Goal: Information Seeking & Learning: Learn about a topic

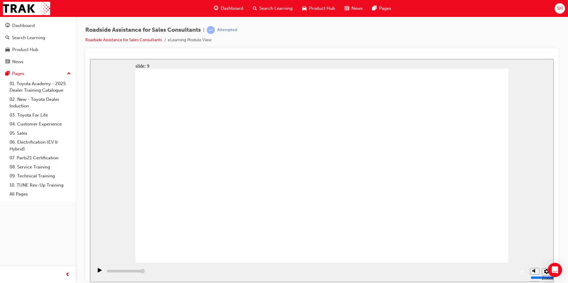
type input "23000"
checkbox input "true"
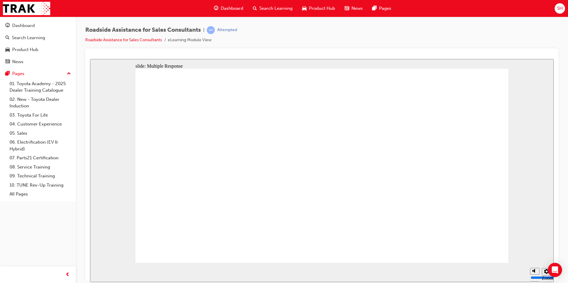
checkbox input "true"
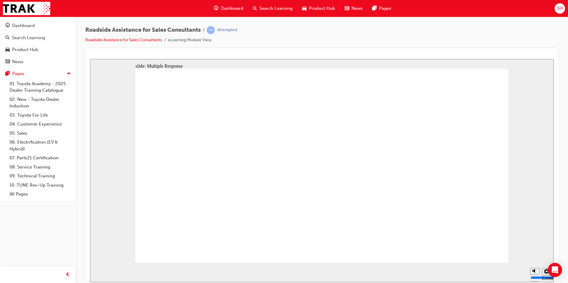
checkbox input "true"
drag, startPoint x: 382, startPoint y: 224, endPoint x: 241, endPoint y: 172, distance: 149.6
checkbox input "true"
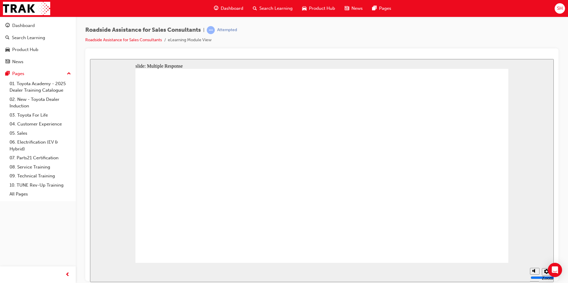
checkbox input "true"
click at [38, 24] on div "Dashboard" at bounding box center [37, 25] width 65 height 7
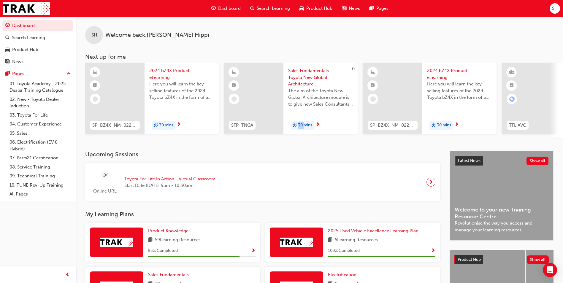
drag, startPoint x: 289, startPoint y: 139, endPoint x: 305, endPoint y: 140, distance: 16.0
click at [305, 140] on div "SH Welcome back , [PERSON_NAME] Next up for me SP_BZ4X_NM_0224_EL01 2024 bZ4X P…" at bounding box center [319, 84] width 487 height 134
click at [314, 148] on div "SH Welcome back , [PERSON_NAME] Next up for me SP_BZ4X_NM_0224_EL01 2024 bZ4X P…" at bounding box center [319, 84] width 487 height 134
click at [365, 137] on div "SP_BZ4X_NM_0224_EL01 2024 bZ4X Product eLearning Here you will learn the key se…" at bounding box center [324, 100] width 478 height 74
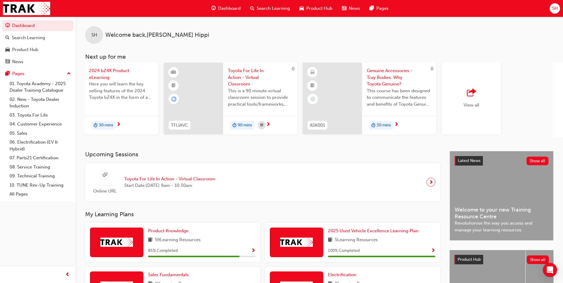
scroll to position [0, 340]
click at [474, 89] on span "outbound-icon" at bounding box center [469, 93] width 9 height 8
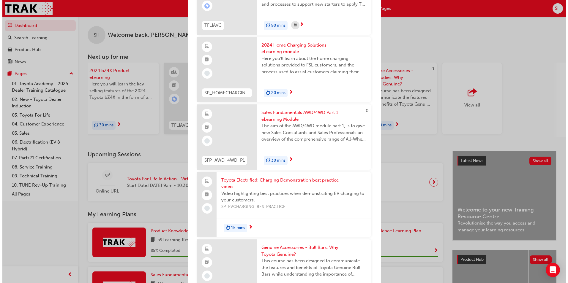
scroll to position [386, 0]
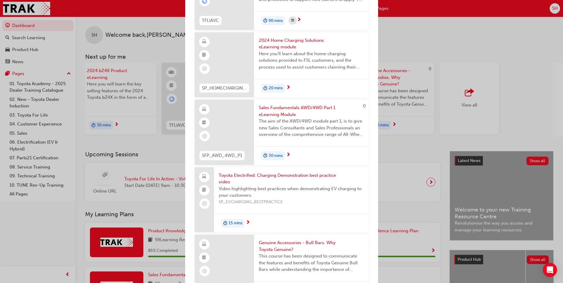
click at [288, 43] on span "2024 Home Charging Solutions eLearning module" at bounding box center [311, 43] width 105 height 13
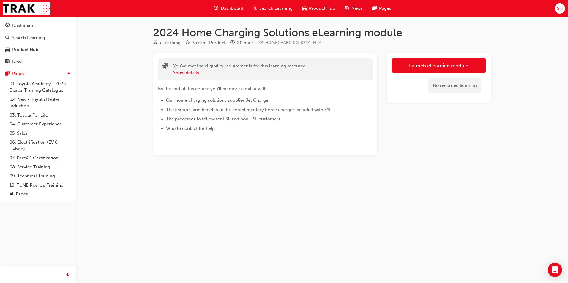
click at [467, 58] on div "Launch eLearning module No recorded learning" at bounding box center [439, 78] width 104 height 50
click at [466, 61] on link "Launch eLearning module" at bounding box center [438, 65] width 94 height 15
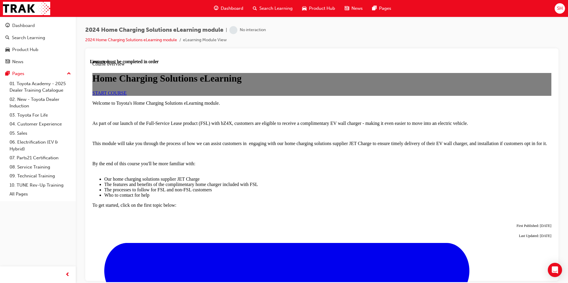
click at [126, 95] on span "START COURSE" at bounding box center [109, 92] width 34 height 5
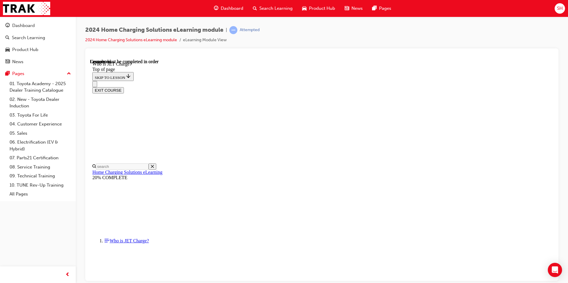
scroll to position [75, 0]
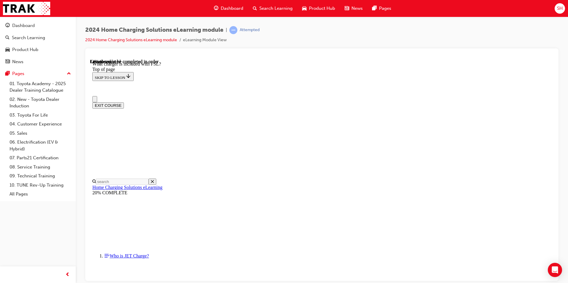
scroll to position [0, 0]
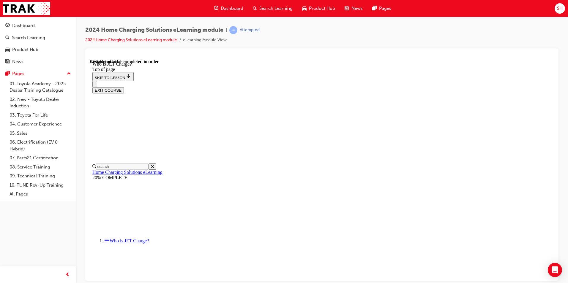
scroll to position [75, 0]
drag, startPoint x: 418, startPoint y: 214, endPoint x: 369, endPoint y: 100, distance: 124.4
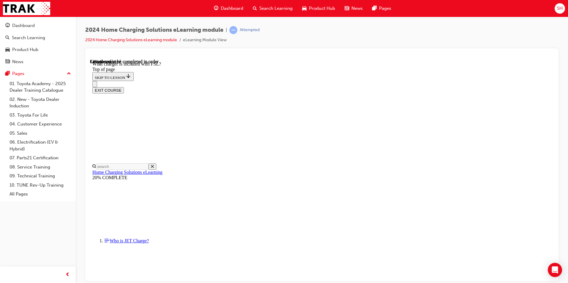
copy div "Our charger gifted with FSL is manufactured by ABB (opens in a new tab) , a lea…"
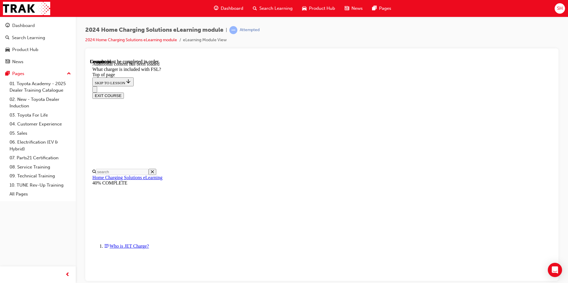
scroll to position [767, 0]
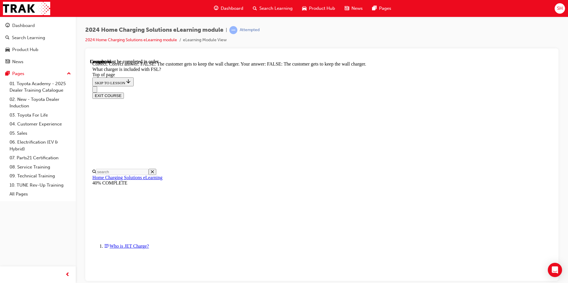
scroll to position [807, 0]
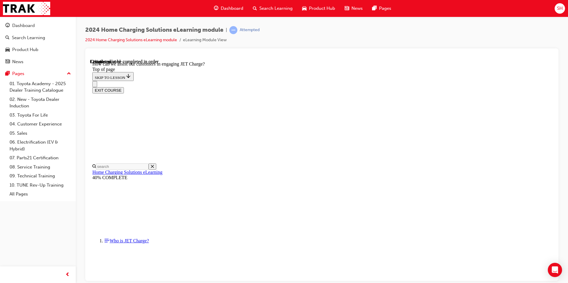
scroll to position [48, 0]
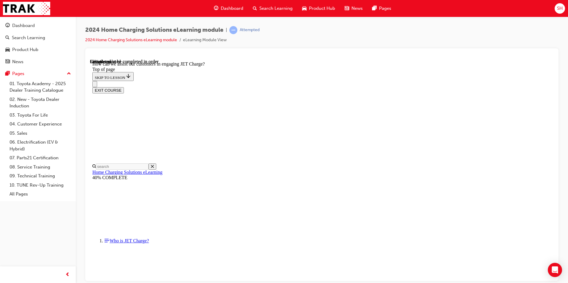
scroll to position [1117, 0]
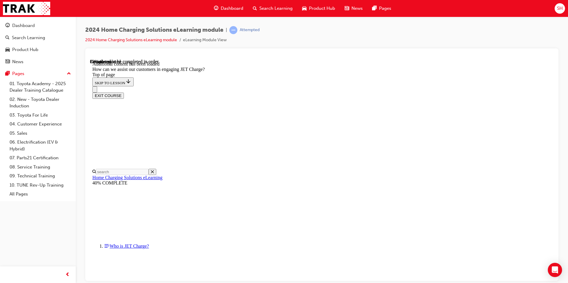
scroll to position [1283, 0]
drag, startPoint x: 294, startPoint y: 128, endPoint x: 341, endPoint y: 187, distance: 76.3
drag, startPoint x: 297, startPoint y: 128, endPoint x: 343, endPoint y: 157, distance: 54.4
drag, startPoint x: 300, startPoint y: 127, endPoint x: 332, endPoint y: 127, distance: 32.1
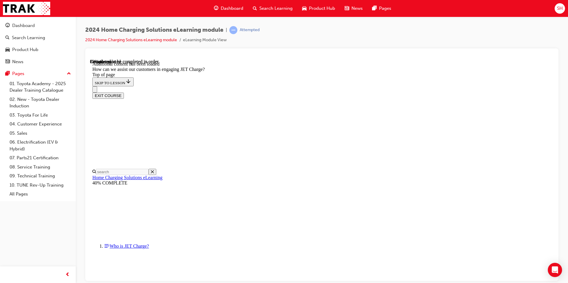
drag, startPoint x: 316, startPoint y: 214, endPoint x: 364, endPoint y: 245, distance: 57.1
drag, startPoint x: 297, startPoint y: 210, endPoint x: 346, endPoint y: 210, distance: 49.0
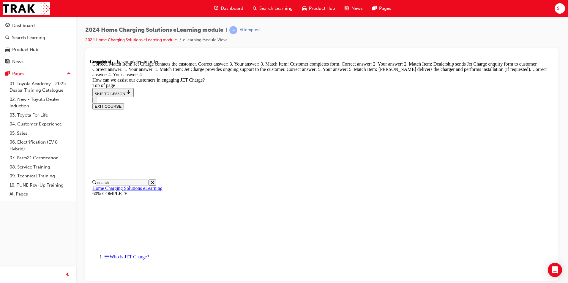
scroll to position [1524, 0]
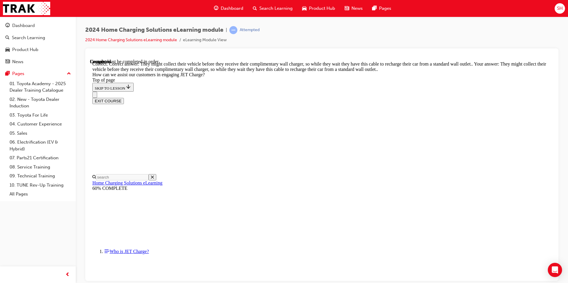
scroll to position [1625, 0]
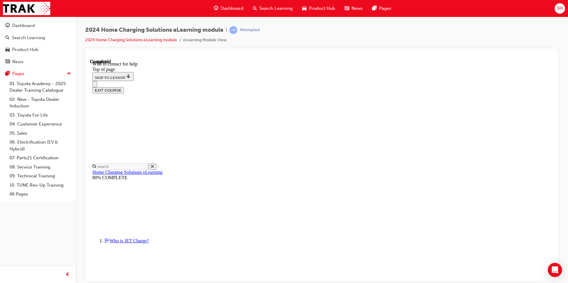
scroll to position [679, 0]
click at [26, 25] on div "Dashboard" at bounding box center [23, 25] width 23 height 7
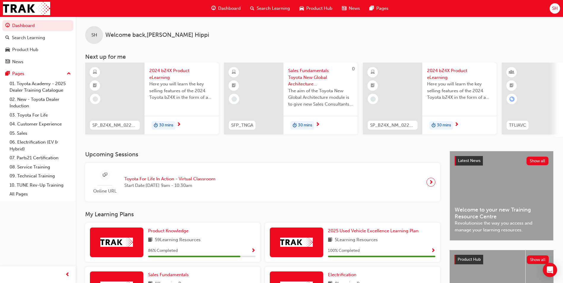
click at [168, 77] on span "2024 bZ4X Product eLearning" at bounding box center [181, 73] width 65 height 13
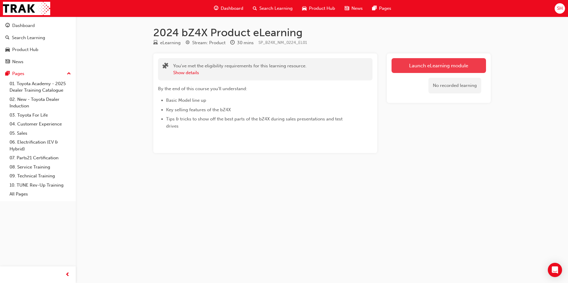
click at [476, 67] on link "Launch eLearning module" at bounding box center [438, 65] width 94 height 15
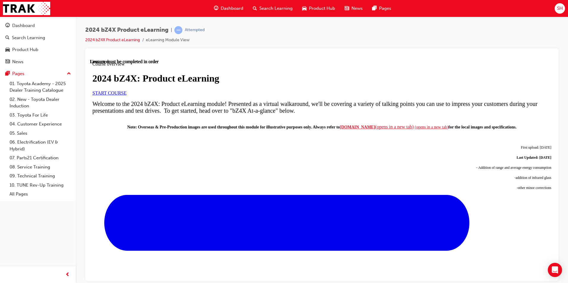
click at [126, 95] on link "START COURSE" at bounding box center [109, 92] width 34 height 5
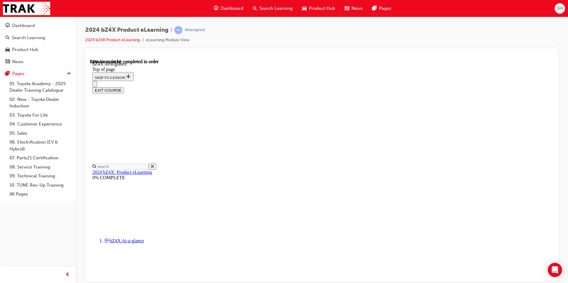
scroll to position [866, 0]
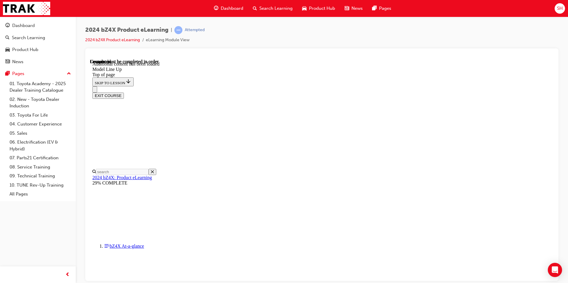
scroll to position [1173, 0]
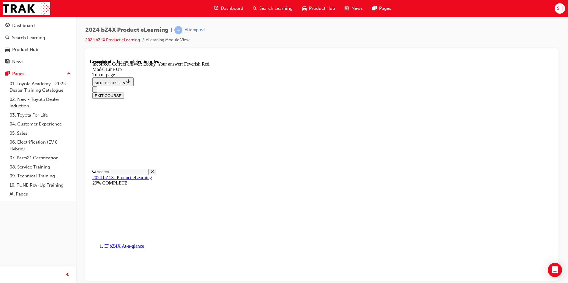
scroll to position [1193, 0]
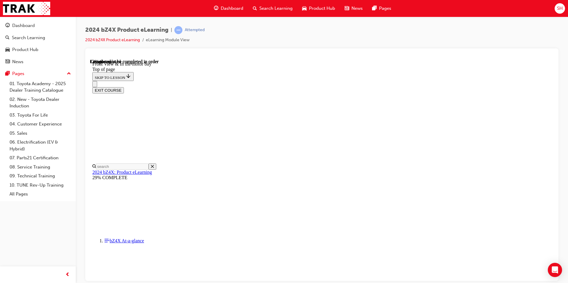
scroll to position [167, 0]
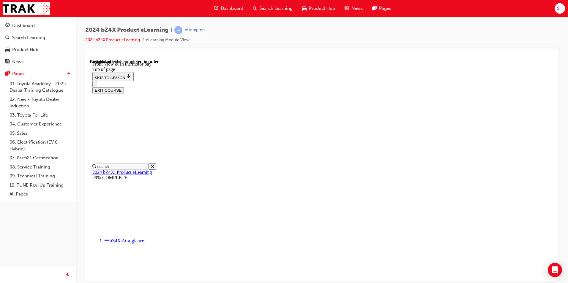
scroll to position [326, 0]
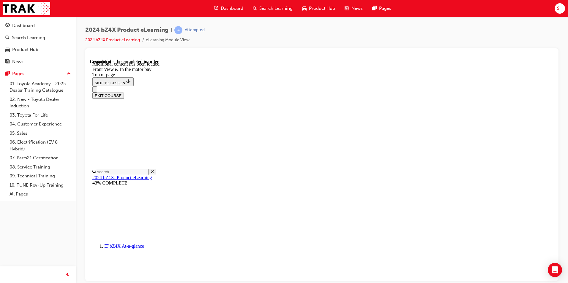
scroll to position [1023, 0]
drag, startPoint x: 287, startPoint y: 169, endPoint x: 322, endPoint y: 172, distance: 35.2
drag, startPoint x: 289, startPoint y: 144, endPoint x: 326, endPoint y: 146, distance: 36.9
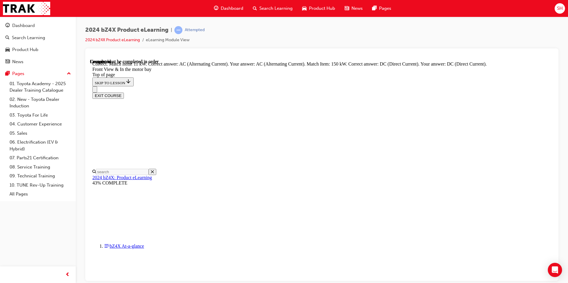
scroll to position [1063, 0]
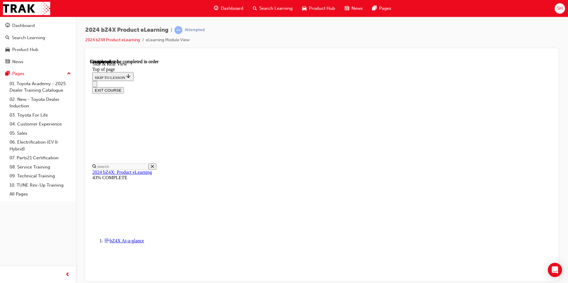
scroll to position [107, 0]
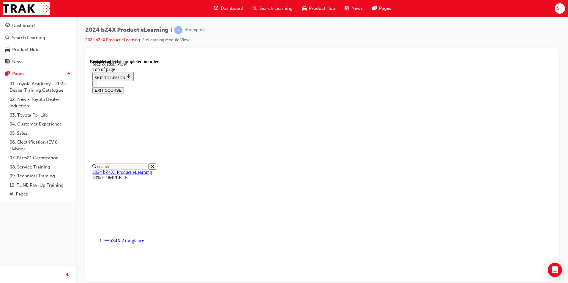
scroll to position [772, 0]
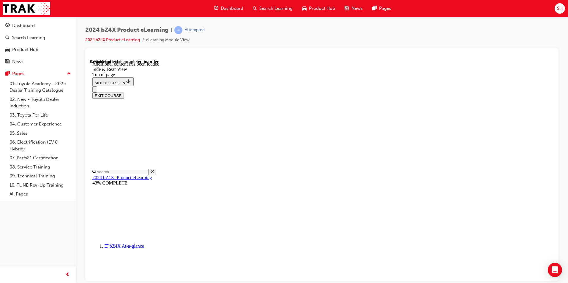
scroll to position [980, 0]
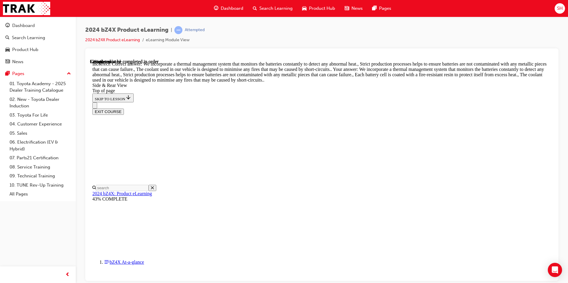
scroll to position [1100, 0]
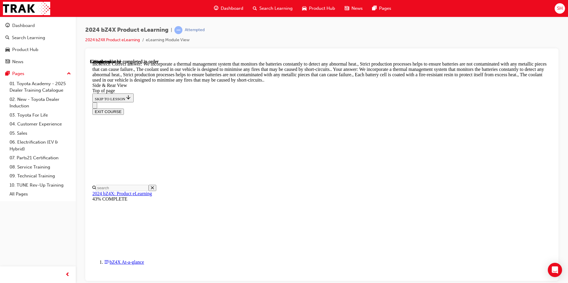
scroll to position [1022, 0]
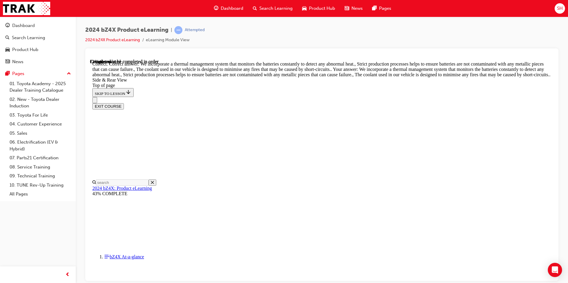
scroll to position [1292, 0]
